Goal: Find specific page/section: Find specific page/section

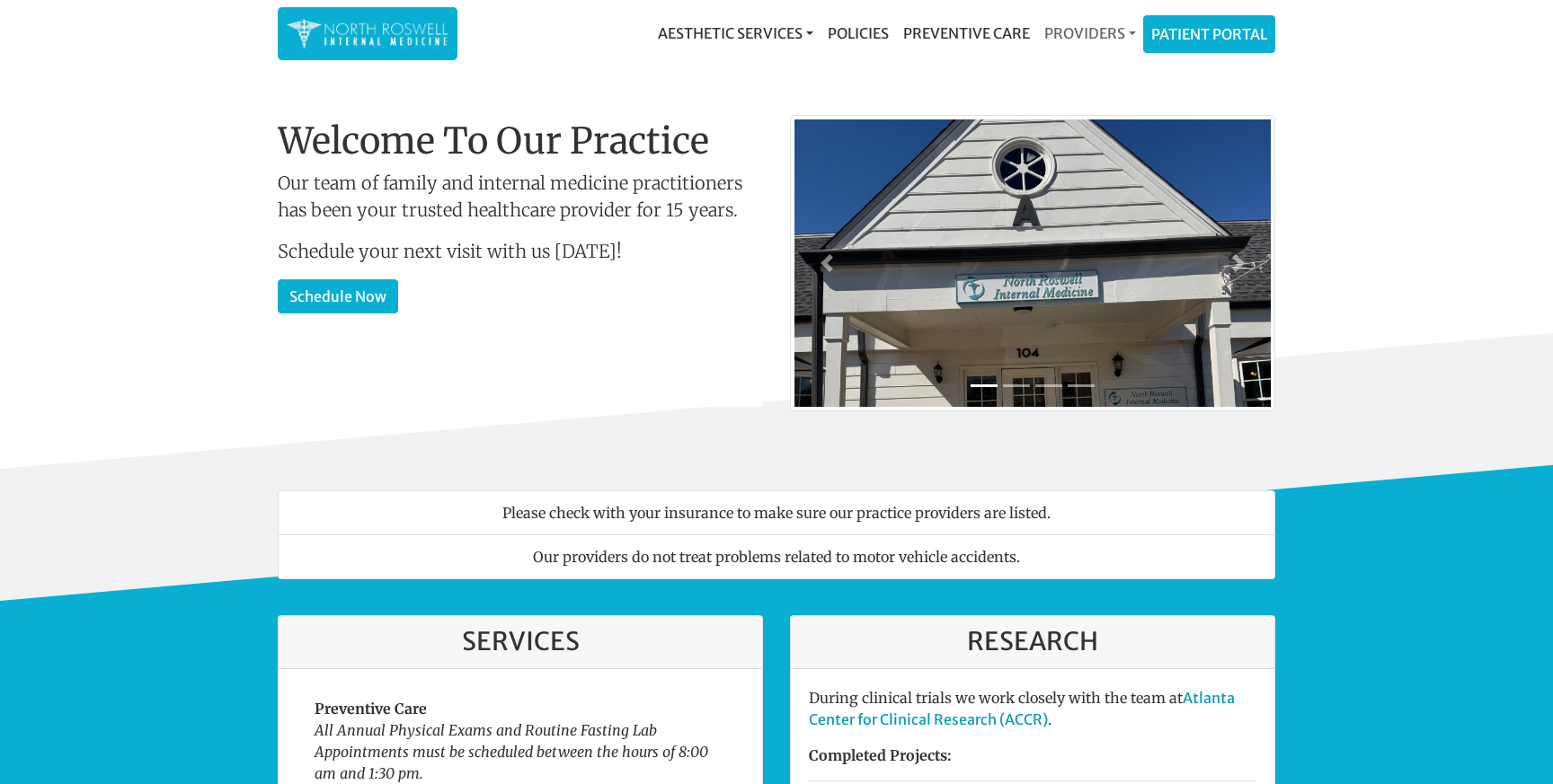
click at [1109, 32] on link "Providers" at bounding box center [1090, 33] width 107 height 36
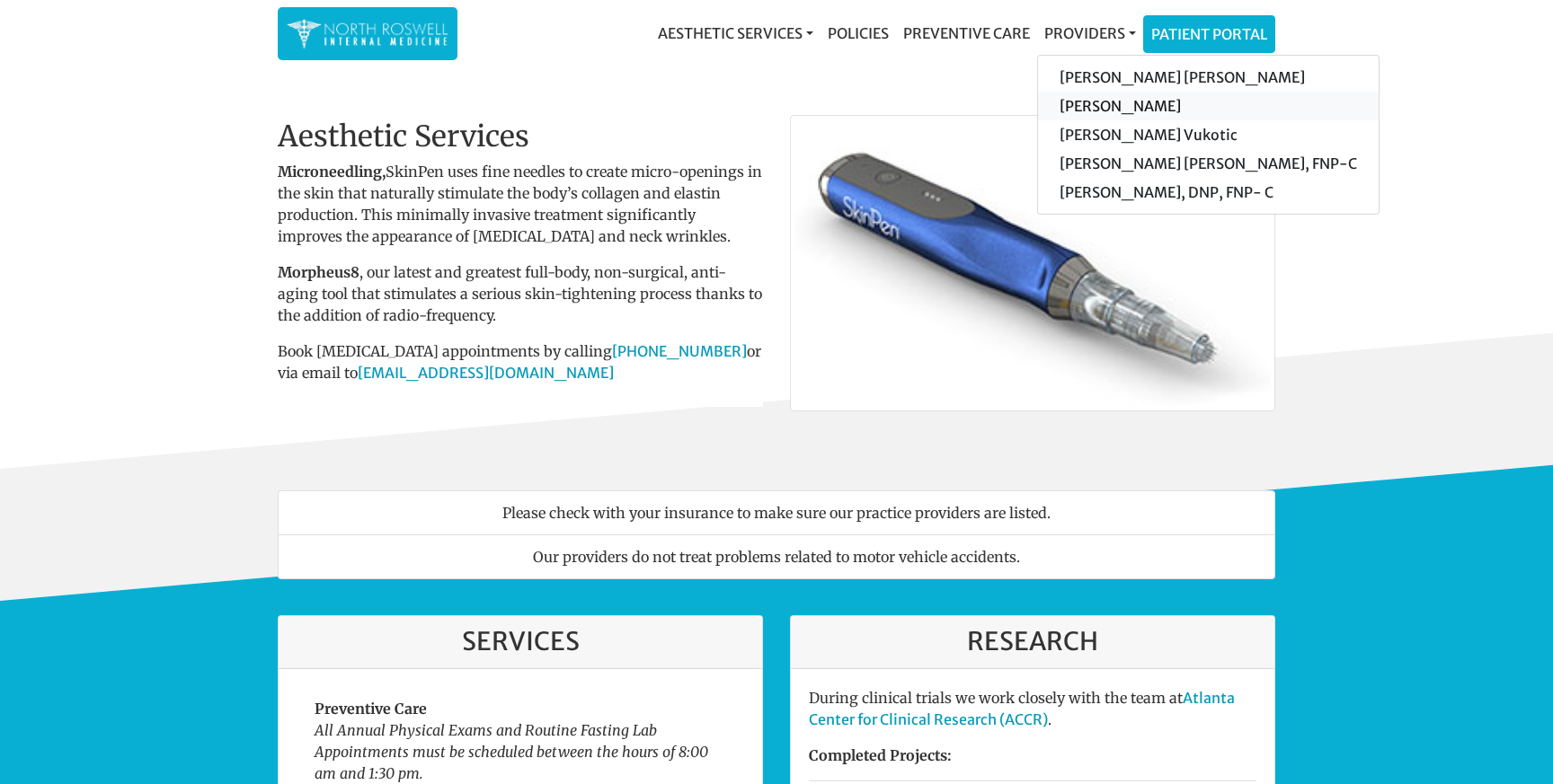
click at [1140, 104] on link "[PERSON_NAME]" at bounding box center [1209, 105] width 340 height 29
